Goal: Information Seeking & Learning: Learn about a topic

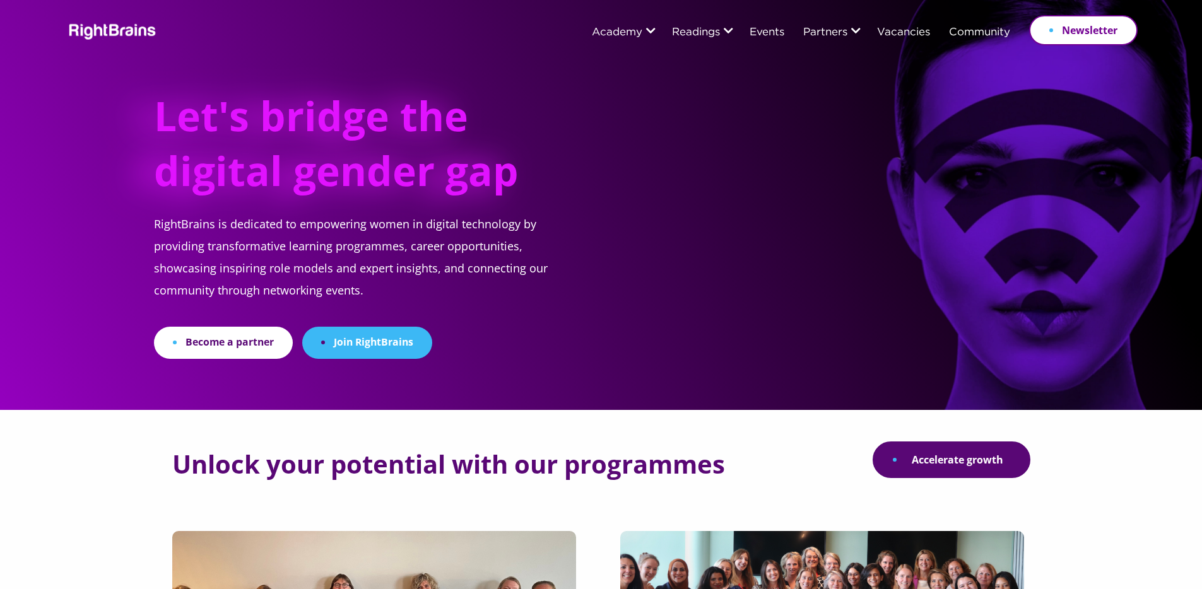
click at [655, 103] on div "Let's bridge the digital gender gap RightBrains is dedicated to empowering wome…" at bounding box center [601, 179] width 1073 height 359
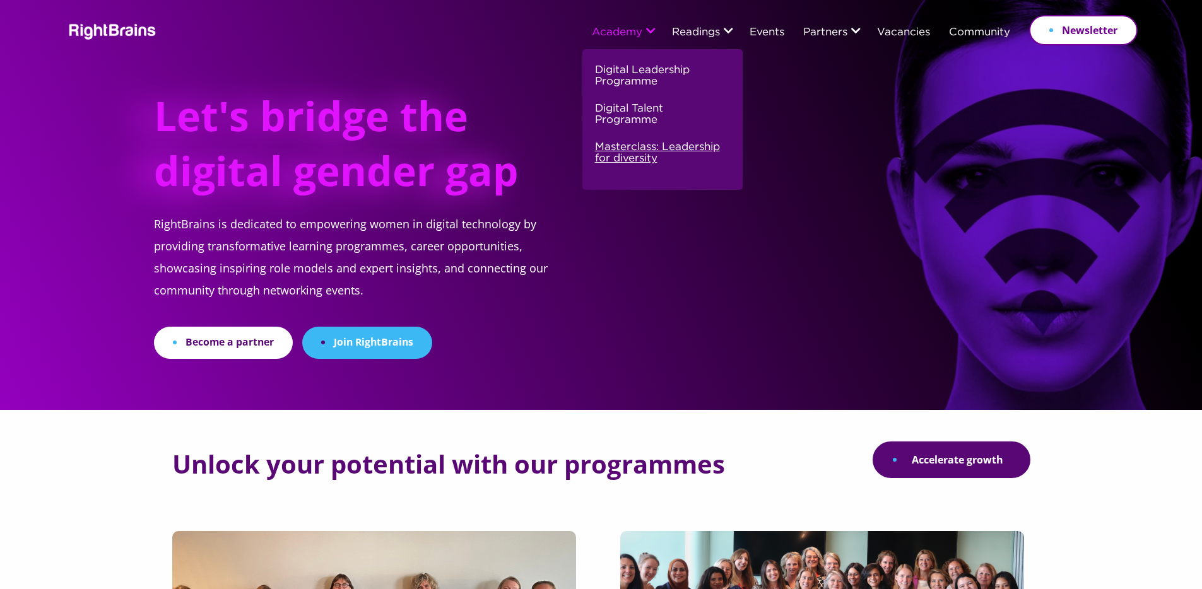
click at [624, 153] on link "Masterclass: Leadership for diversity" at bounding box center [661, 158] width 132 height 38
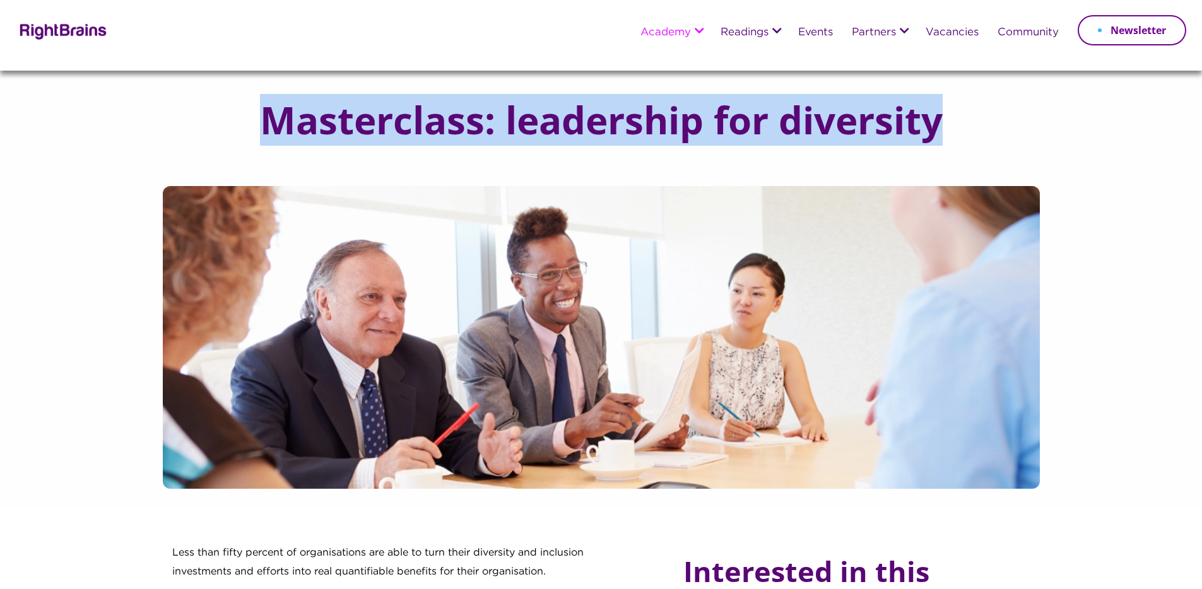
click at [942, 134] on h1 "Masterclass: leadership for diversity" at bounding box center [601, 120] width 733 height 42
click at [55, 30] on img at bounding box center [62, 30] width 92 height 18
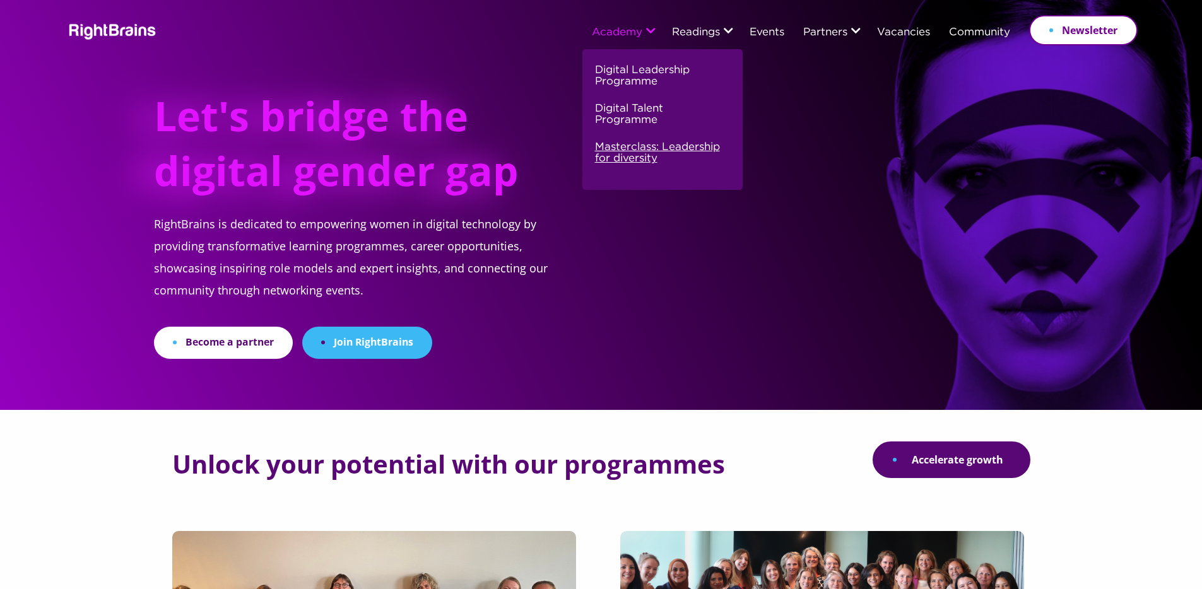
click at [617, 143] on link "Masterclass: Leadership for diversity" at bounding box center [661, 158] width 132 height 38
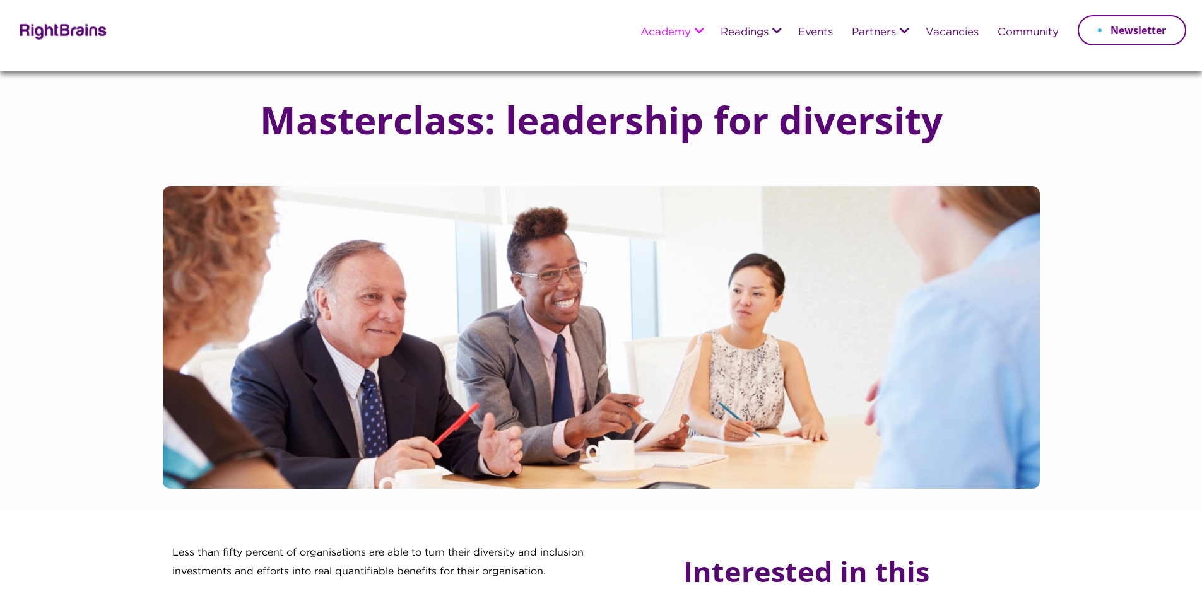
click at [82, 31] on img at bounding box center [62, 30] width 92 height 18
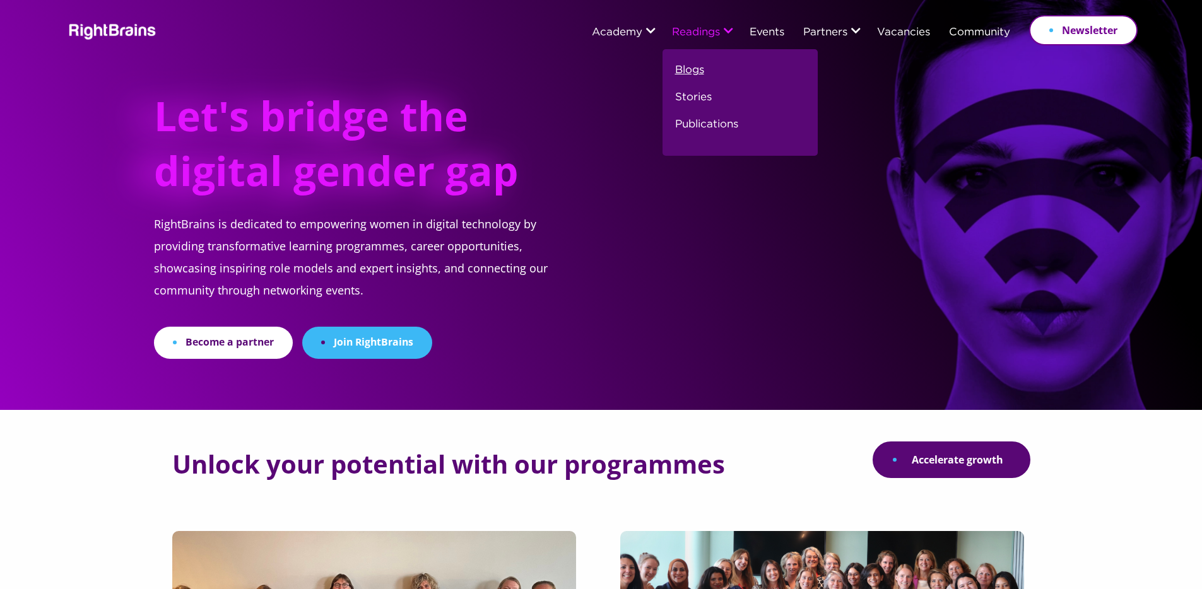
click at [684, 67] on link "Blogs" at bounding box center [689, 75] width 29 height 27
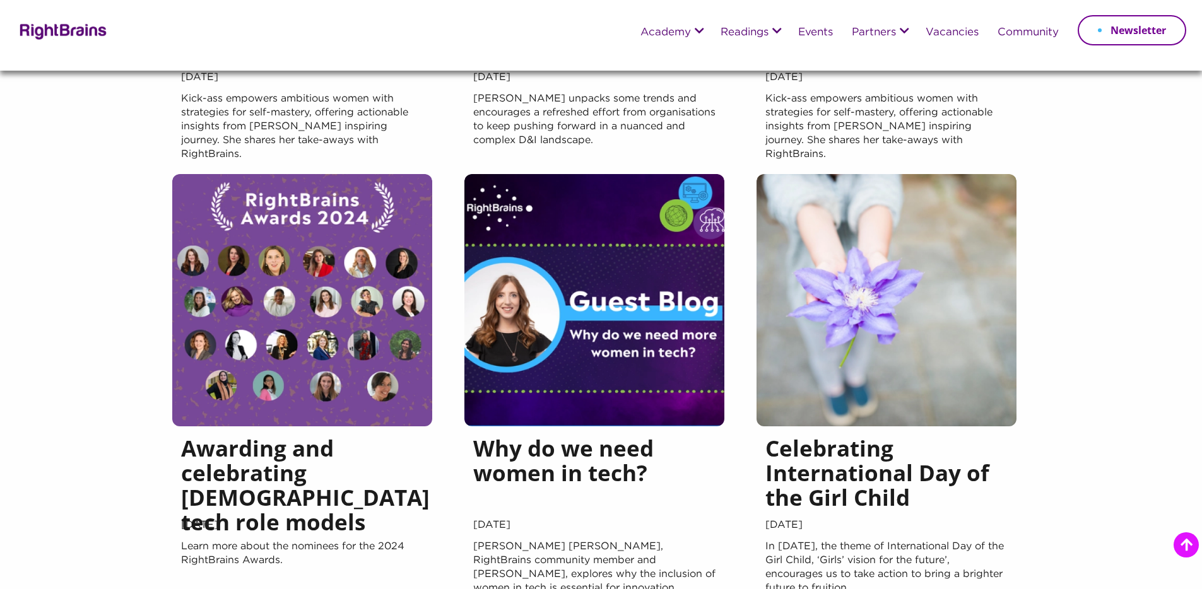
scroll to position [1135, 0]
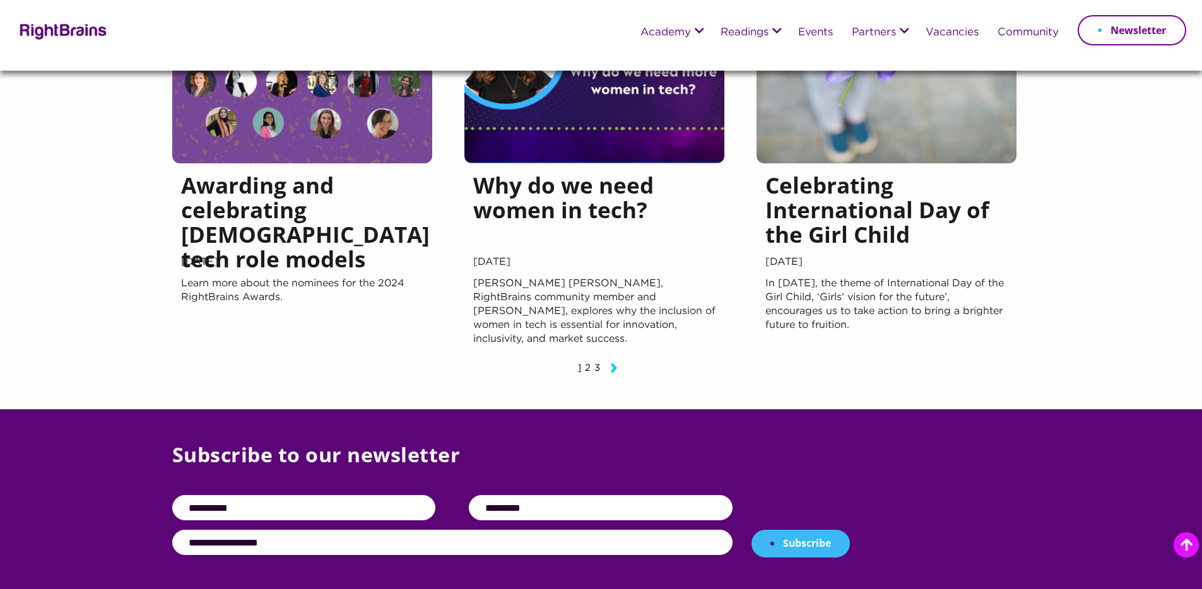
click at [627, 203] on h5 "Why do we need women in tech?" at bounding box center [594, 213] width 242 height 80
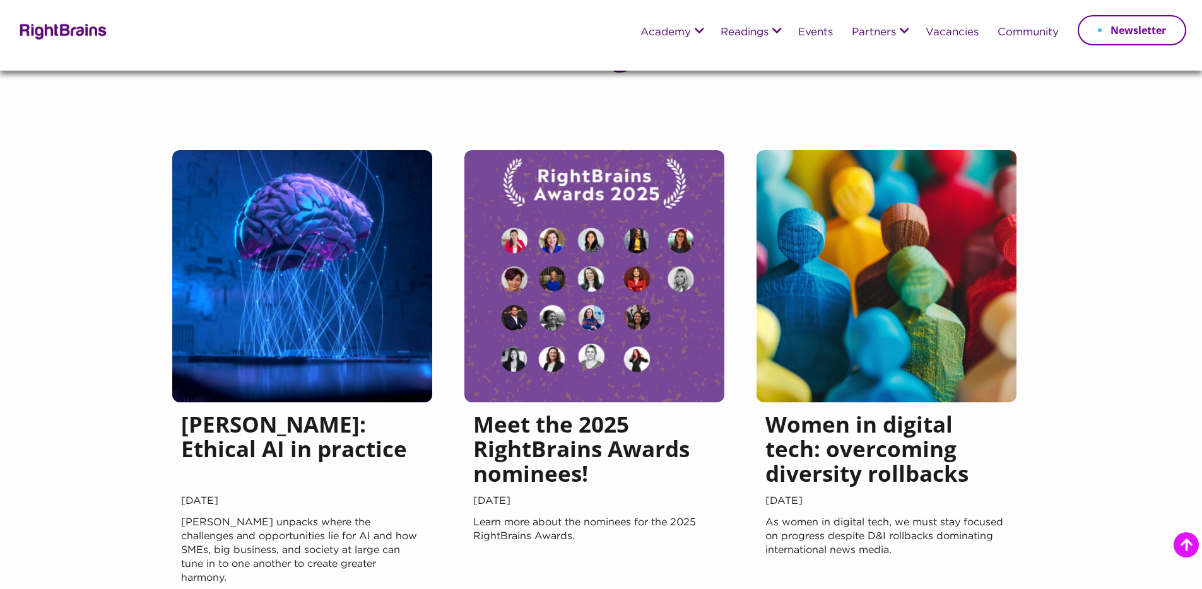
scroll to position [627, 0]
